Goal: Information Seeking & Learning: Find specific page/section

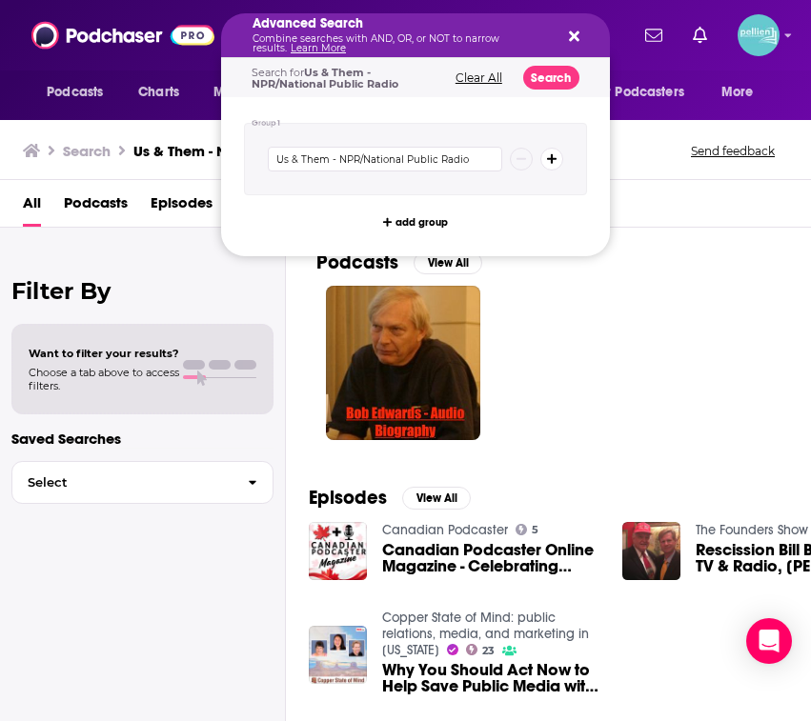
click at [571, 31] on icon "Search podcasts, credits, & more..." at bounding box center [574, 36] width 10 height 10
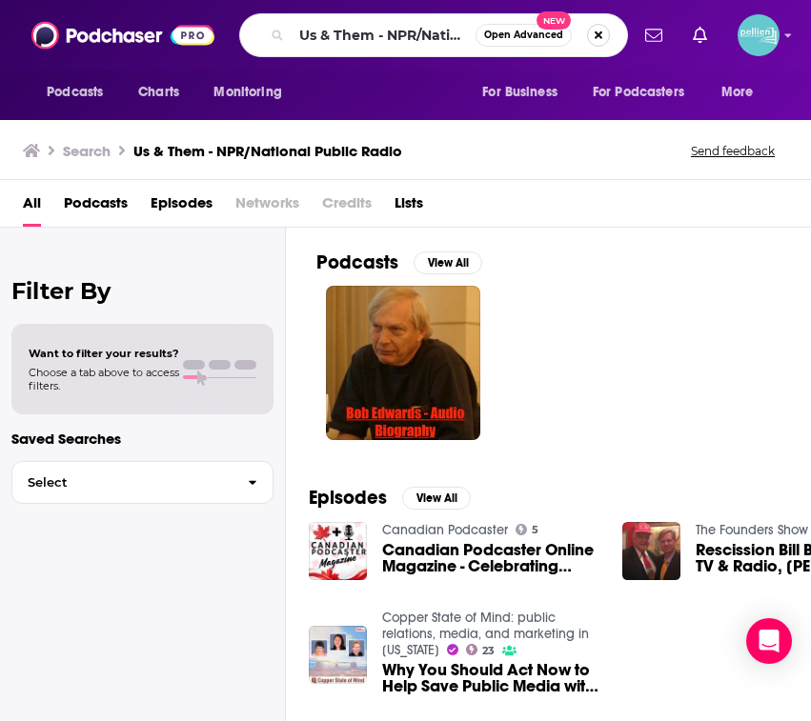
click at [592, 34] on button "Search podcasts, credits, & more..." at bounding box center [598, 35] width 23 height 23
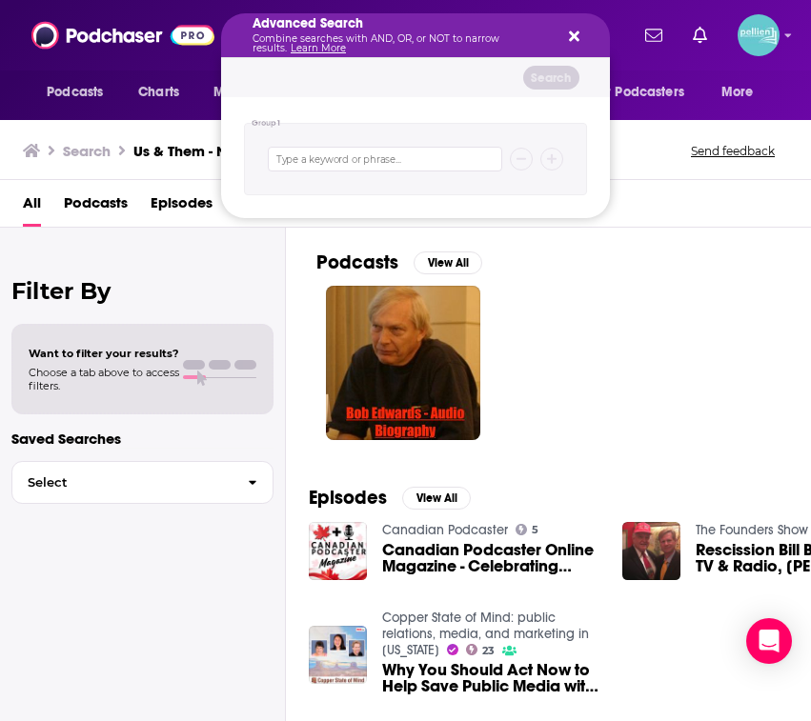
click at [70, 72] on div "Podcasts Charts Monitoring" at bounding box center [169, 93] width 272 height 45
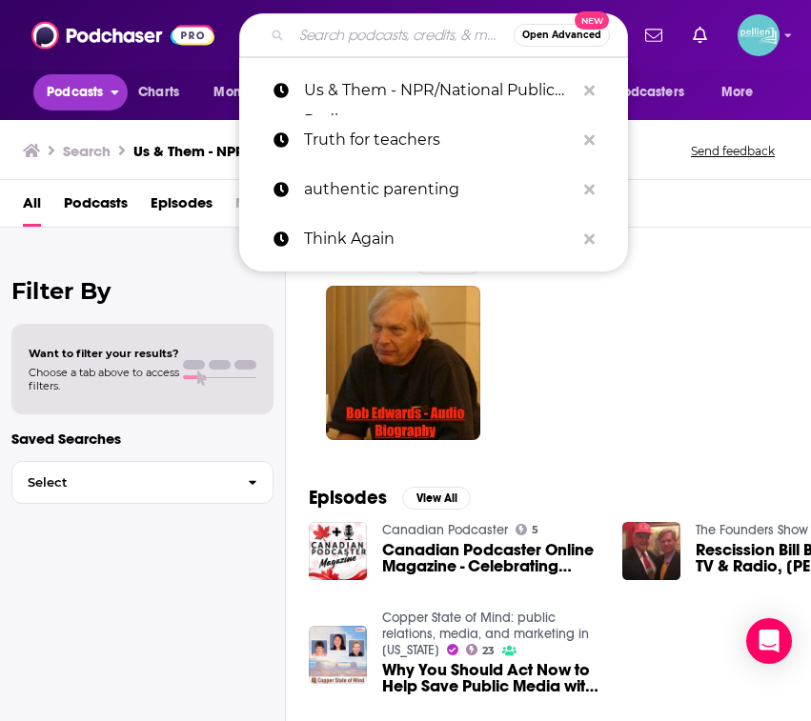
click at [69, 89] on span "Podcasts" at bounding box center [75, 92] width 56 height 27
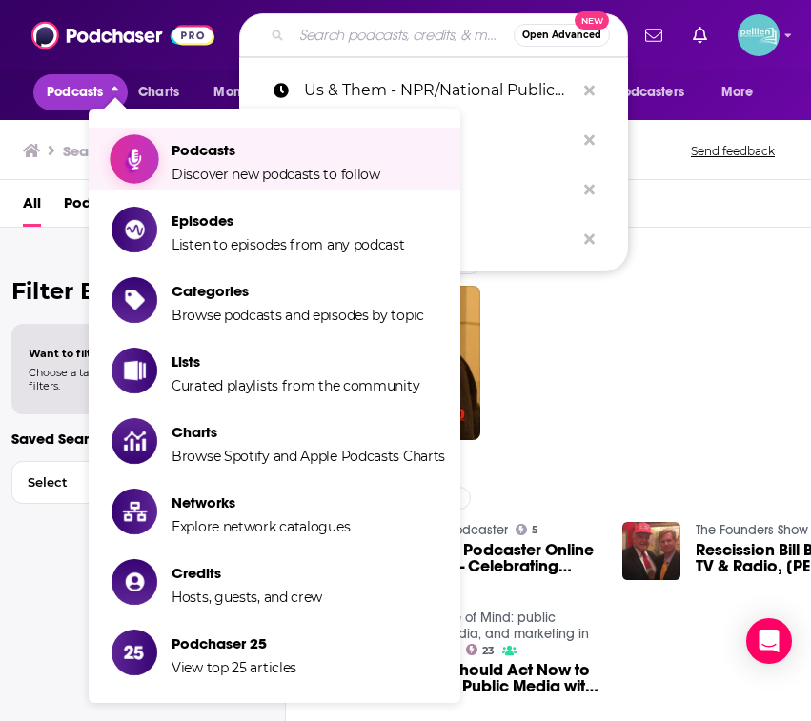
click at [171, 148] on span "Podcasts" at bounding box center [275, 150] width 209 height 18
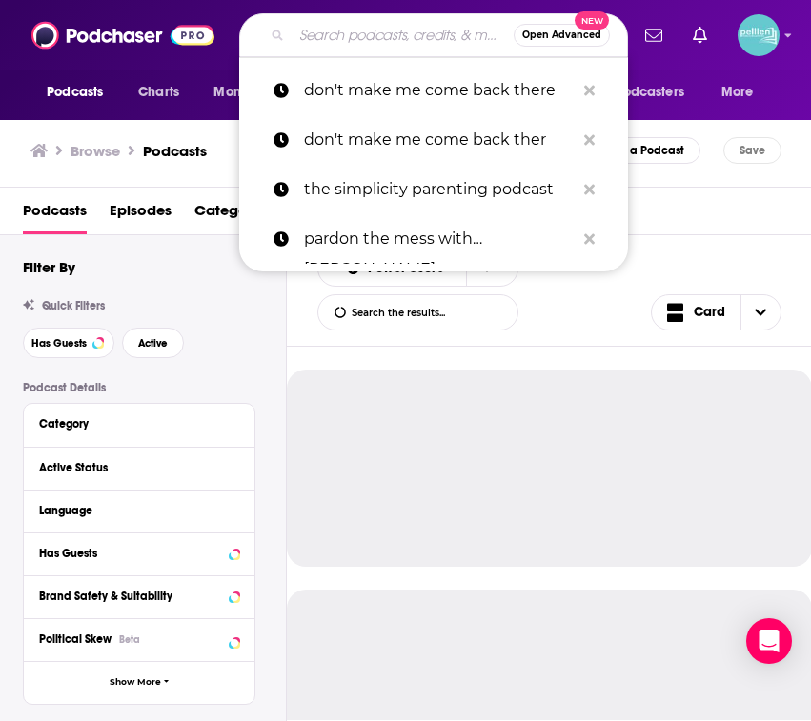
click at [332, 42] on input "Search podcasts, credits, & more..." at bounding box center [403, 35] width 222 height 30
paste input "YES!"
type input "YES!"
